Goal: Information Seeking & Learning: Find specific fact

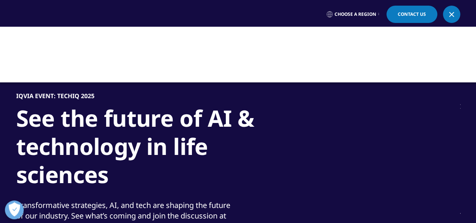
click at [274, 50] on div at bounding box center [238, 55] width 476 height 56
click at [318, 46] on div at bounding box center [238, 55] width 476 height 56
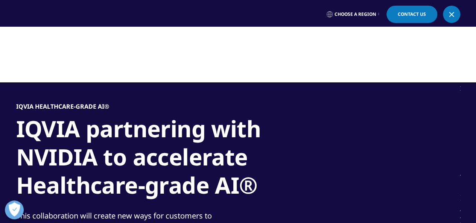
click at [448, 16] on link at bounding box center [451, 14] width 17 height 17
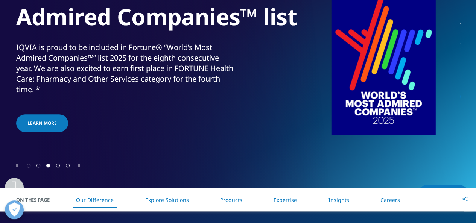
scroll to position [301, 0]
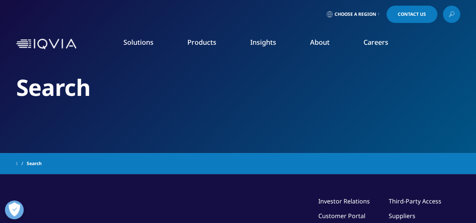
type input "[GEOGRAPHIC_DATA]"
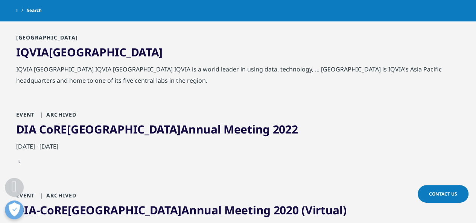
scroll to position [188, 0]
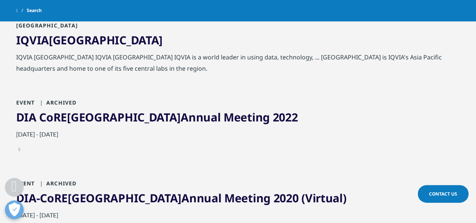
click at [81, 40] on span "Singapore" at bounding box center [106, 39] width 114 height 15
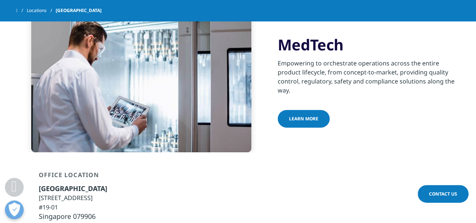
scroll to position [413, 0]
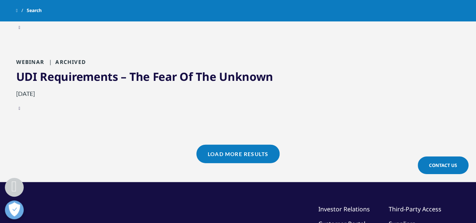
scroll to position [903, 0]
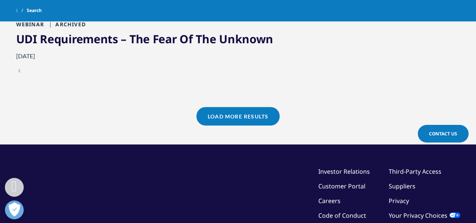
click at [238, 118] on link "Load More Results" at bounding box center [237, 116] width 83 height 18
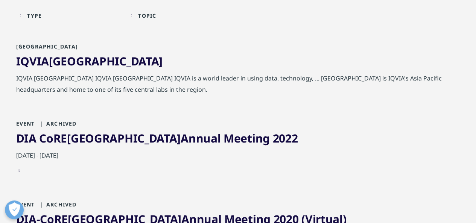
scroll to position [0, 0]
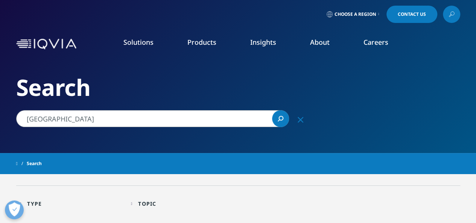
click at [239, 120] on input "singapore" at bounding box center [152, 118] width 273 height 17
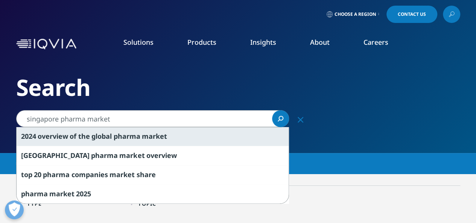
click at [137, 137] on span "pharma" at bounding box center [127, 136] width 27 height 9
type input "2024 overview of the global pharma market"
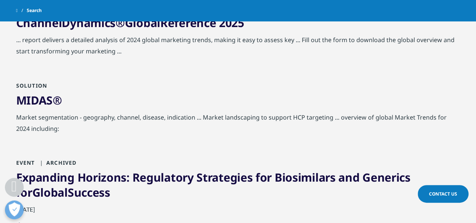
scroll to position [376, 0]
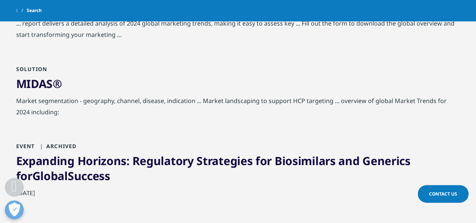
click at [38, 88] on link "MIDAS®" at bounding box center [39, 83] width 46 height 15
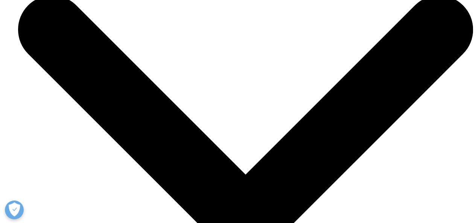
scroll to position [2070, 0]
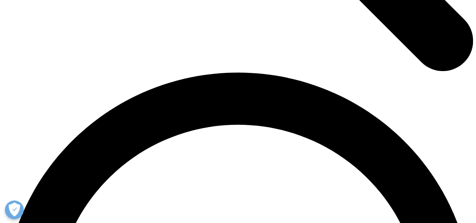
scroll to position [844, 0]
